Goal: Task Accomplishment & Management: Use online tool/utility

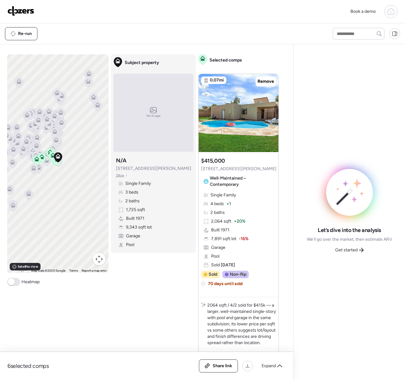
click at [362, 249] on icon at bounding box center [361, 249] width 5 height 5
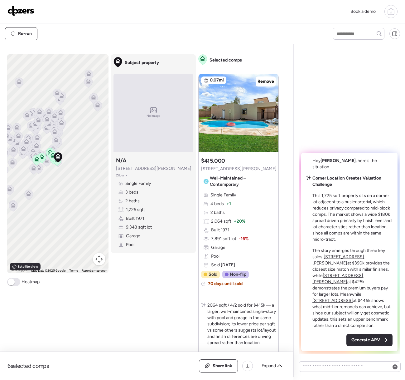
click at [361, 339] on span "Generate ARV" at bounding box center [366, 340] width 29 height 6
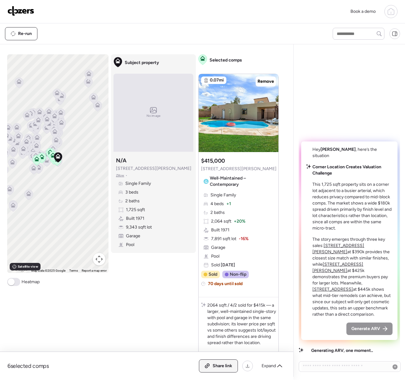
drag, startPoint x: 229, startPoint y: 367, endPoint x: 226, endPoint y: 364, distance: 3.8
click at [229, 367] on span "Share link" at bounding box center [223, 366] width 20 height 6
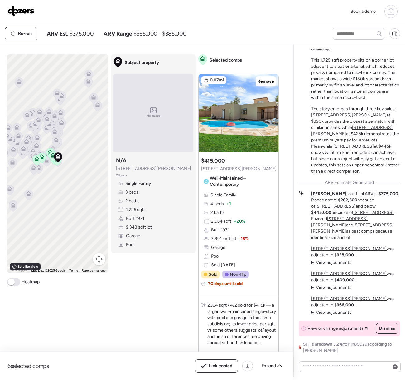
click at [24, 13] on img at bounding box center [20, 11] width 27 height 10
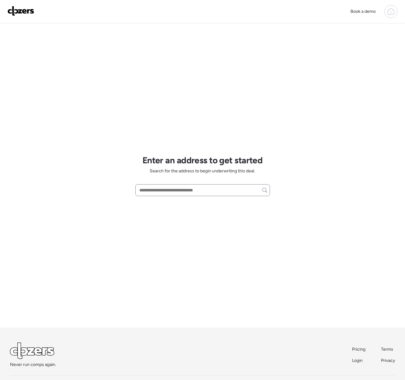
click at [193, 184] on div at bounding box center [202, 190] width 135 height 12
click at [192, 186] on input "text" at bounding box center [202, 190] width 129 height 9
paste input "**********"
click at [175, 202] on span "1546 E Windjammer Way, Tempe, AZ, 85283" at bounding box center [158, 201] width 41 height 6
type input "**********"
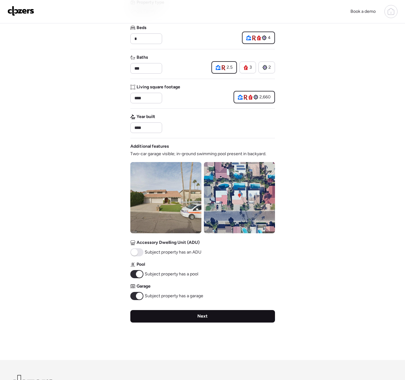
click at [140, 318] on div "Next" at bounding box center [202, 316] width 145 height 12
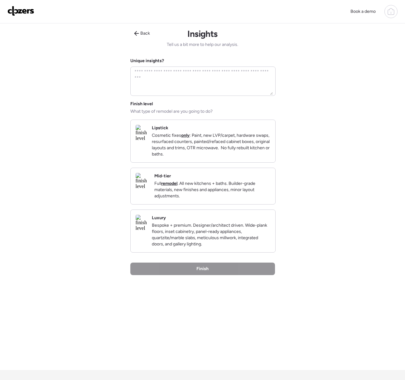
scroll to position [2, 0]
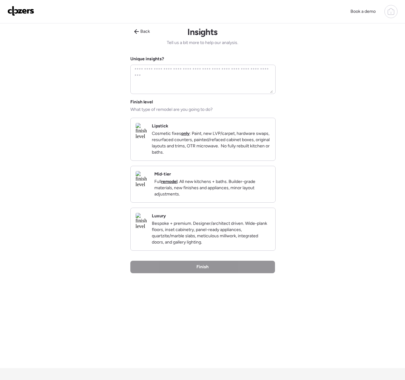
drag, startPoint x: 181, startPoint y: 154, endPoint x: 188, endPoint y: 184, distance: 31.0
click at [181, 154] on p "Cosmetic fixes only : Paint, new LVP/carpet, hardware swaps, resurfaced counter…" at bounding box center [211, 142] width 119 height 25
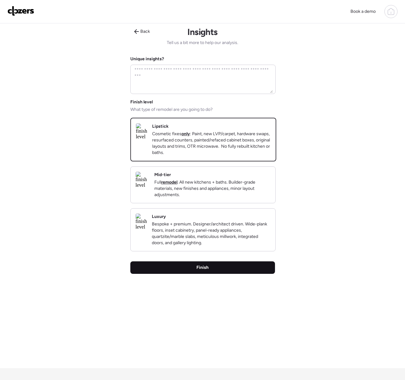
click at [199, 271] on span "Finish" at bounding box center [203, 267] width 12 height 6
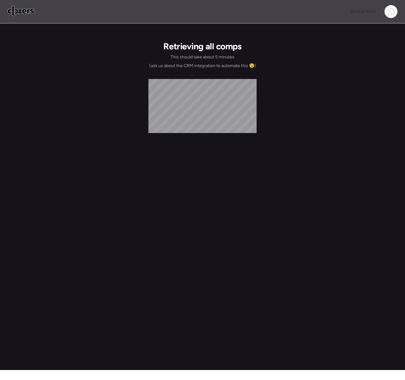
scroll to position [0, 0]
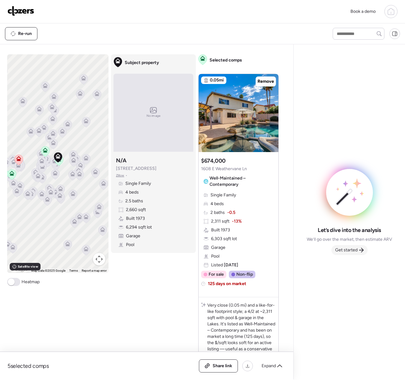
click at [356, 250] on span "Get started" at bounding box center [346, 250] width 22 height 6
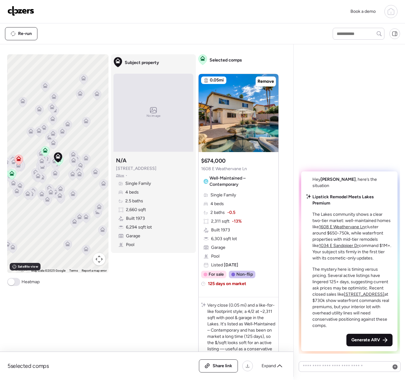
click at [358, 336] on div "Generate ARV" at bounding box center [370, 340] width 46 height 12
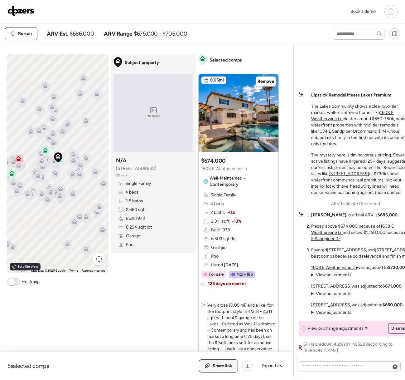
click at [207, 361] on div "Share link" at bounding box center [218, 365] width 38 height 12
click at [25, 12] on img at bounding box center [20, 11] width 27 height 10
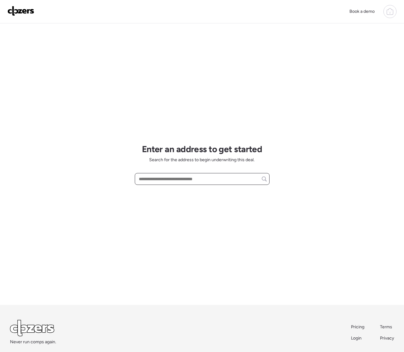
click at [148, 178] on input "text" at bounding box center [202, 179] width 129 height 9
paste input "**********"
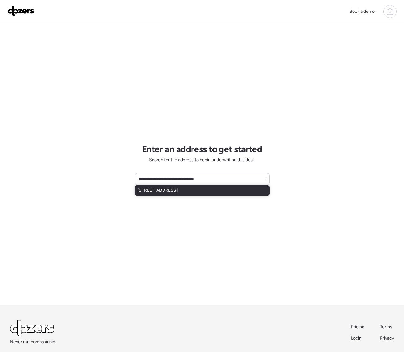
click at [174, 193] on span "1540 W Olney Ave, Phoenix, AZ, 85041" at bounding box center [157, 191] width 41 height 6
type input "**********"
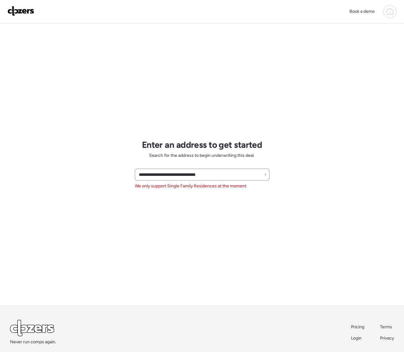
click at [265, 174] on icon at bounding box center [265, 175] width 2 height 2
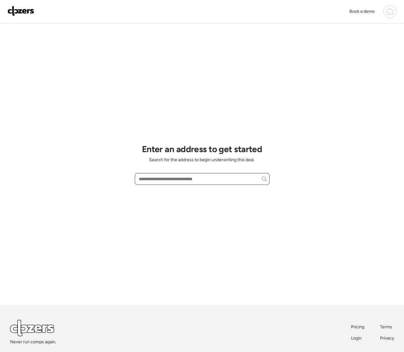
click at [167, 178] on input "text" at bounding box center [202, 179] width 129 height 9
paste input "**********"
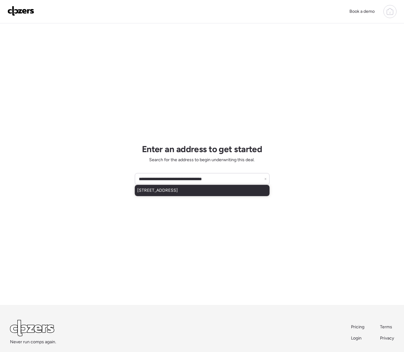
click at [178, 192] on span "4047 W Sweetwater Ave, Phoenix, AZ, 85029" at bounding box center [157, 191] width 41 height 6
type input "**********"
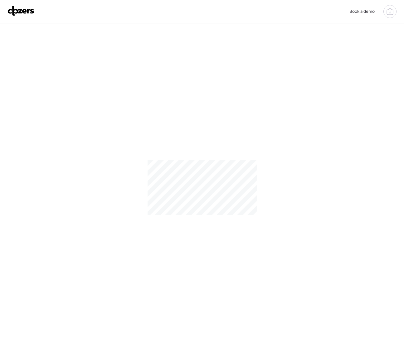
scroll to position [1, 0]
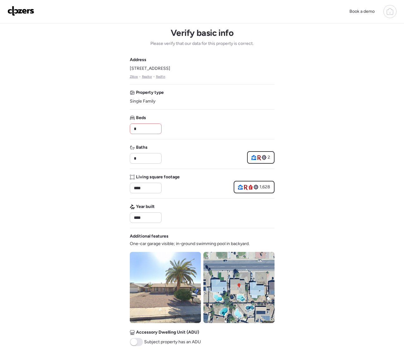
click at [140, 129] on input "*" at bounding box center [146, 129] width 26 height 9
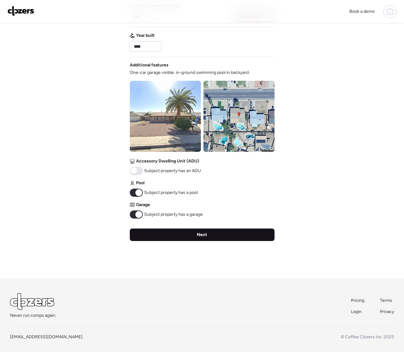
type input "*"
click at [218, 230] on div "Next" at bounding box center [202, 235] width 145 height 12
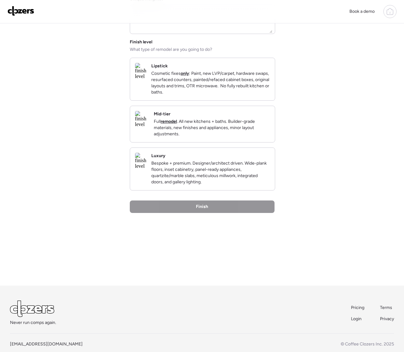
scroll to position [11, 0]
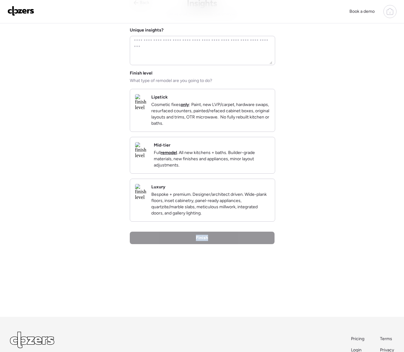
click at [218, 230] on div "Back Insights Tell us a bit more to help our analysis. Unique insights? Finish …" at bounding box center [202, 155] width 145 height 324
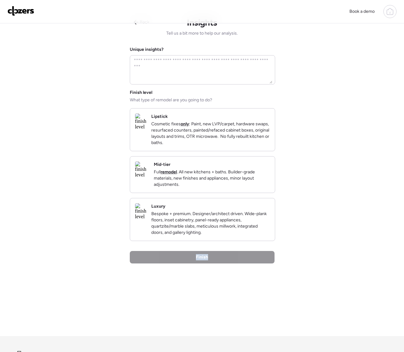
scroll to position [0, 0]
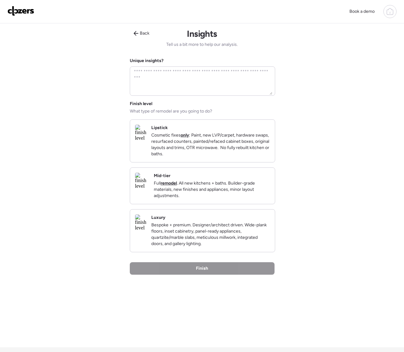
click at [211, 142] on p "Cosmetic fixes only : Paint, new LVP/carpet, hardware swaps, resurfaced counter…" at bounding box center [210, 144] width 119 height 25
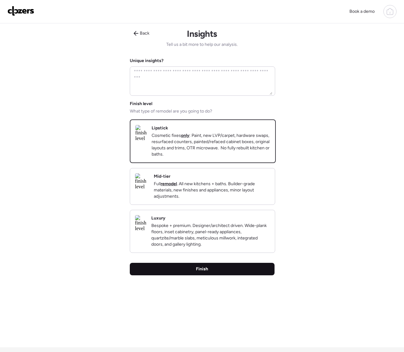
click at [233, 276] on div "Finish" at bounding box center [202, 269] width 145 height 12
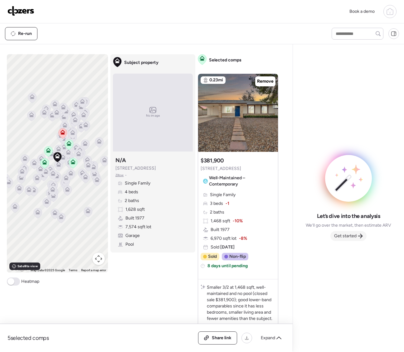
click at [356, 236] on span "Get started" at bounding box center [345, 236] width 22 height 6
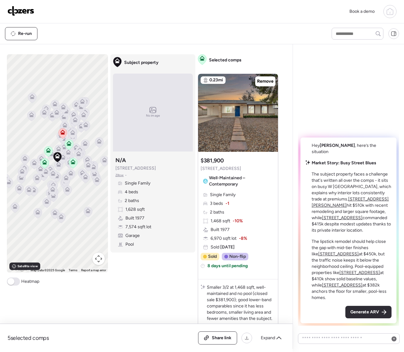
click at [367, 310] on span "Generate ARV" at bounding box center [364, 312] width 29 height 6
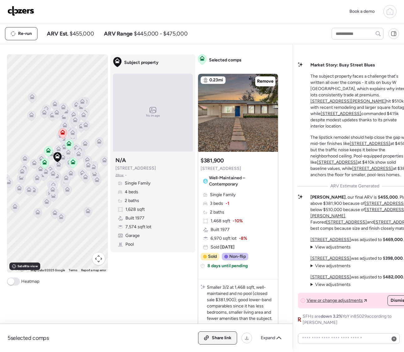
click at [224, 342] on div "Share link" at bounding box center [217, 338] width 38 height 12
click at [224, 341] on span "Link copied" at bounding box center [219, 338] width 23 height 6
click at [26, 12] on img at bounding box center [20, 11] width 27 height 10
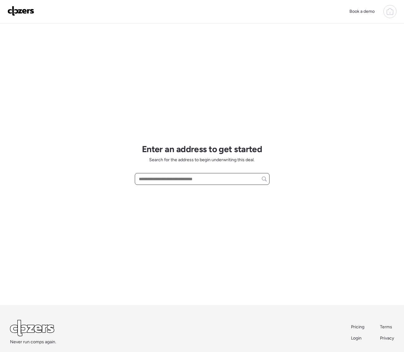
paste input "**********"
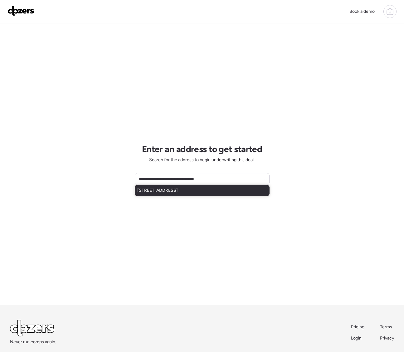
click at [168, 191] on span "3222 S 186th Ln, Goodyear, AZ, 85338" at bounding box center [157, 191] width 41 height 6
type input "**********"
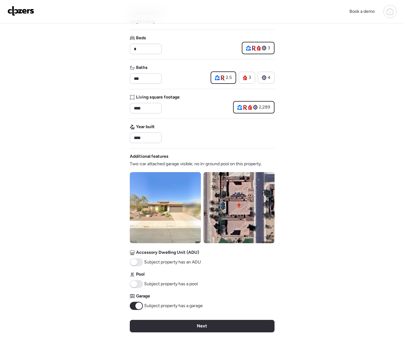
click at [155, 324] on div "Next" at bounding box center [202, 326] width 145 height 12
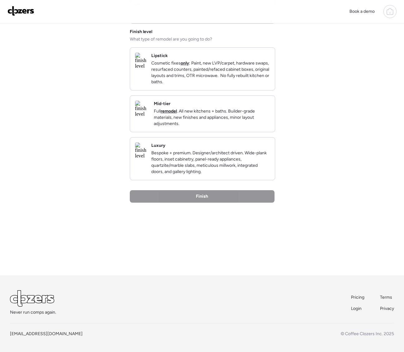
drag, startPoint x: 155, startPoint y: 324, endPoint x: 141, endPoint y: 326, distance: 14.8
click at [155, 324] on div "Never run comps again. Pricing Terms Login Privacy info@clozers.co © Coffee Clo…" at bounding box center [202, 314] width 384 height 47
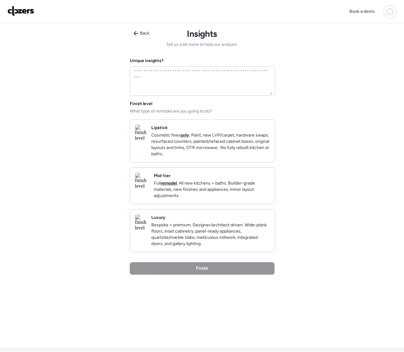
click at [197, 149] on p "Cosmetic fixes only : Paint, new LVP/carpet, hardware swaps, resurfaced counter…" at bounding box center [210, 144] width 119 height 25
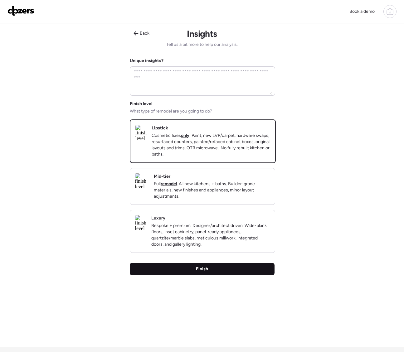
click at [202, 276] on div "Finish" at bounding box center [202, 269] width 145 height 12
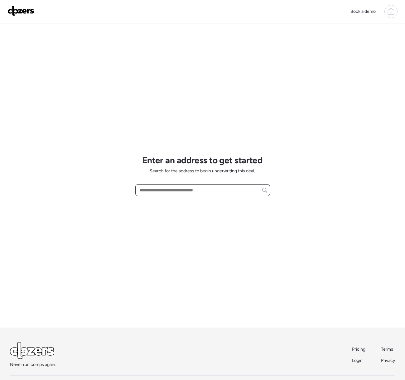
click at [149, 187] on input "text" at bounding box center [202, 190] width 129 height 9
paste input "**********"
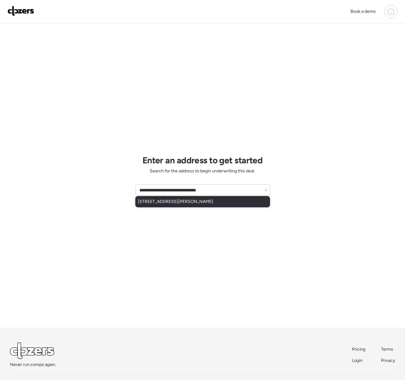
click at [164, 205] on div "[STREET_ADDRESS][PERSON_NAME]" at bounding box center [202, 201] width 135 height 11
type input "**********"
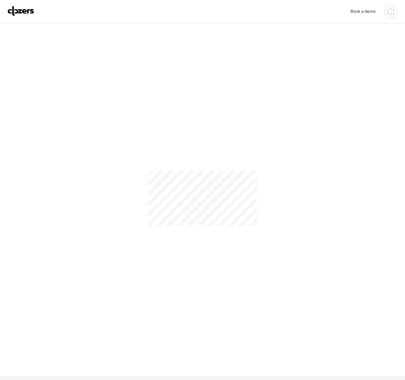
scroll to position [7, 0]
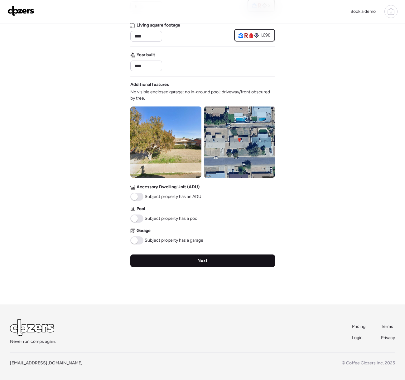
click at [148, 258] on div "Next" at bounding box center [202, 260] width 145 height 12
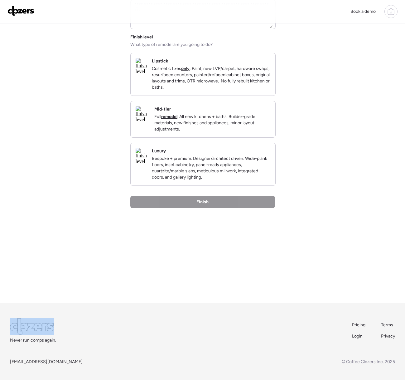
click at [147, 258] on div "Back Insights Tell us a bit more to help our analysis. Unique insights? Finish …" at bounding box center [202, 130] width 145 height 346
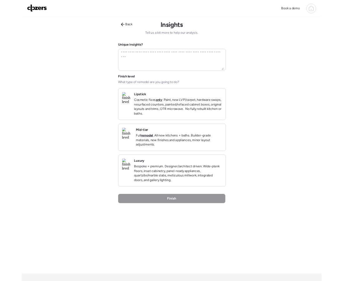
scroll to position [0, 0]
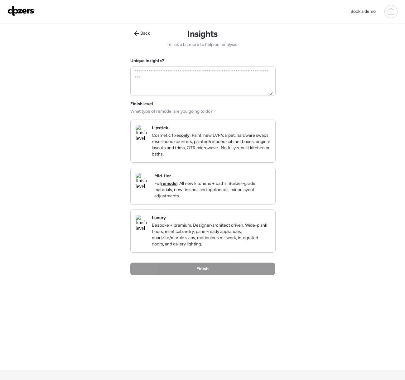
click at [193, 157] on p "Cosmetic fixes only : Paint, new LVP/carpet, hardware swaps, resurfaced counter…" at bounding box center [211, 144] width 119 height 25
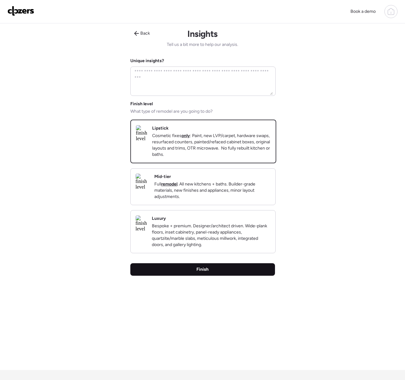
click at [211, 276] on div "Finish" at bounding box center [202, 269] width 145 height 12
